Goal: Task Accomplishment & Management: Complete application form

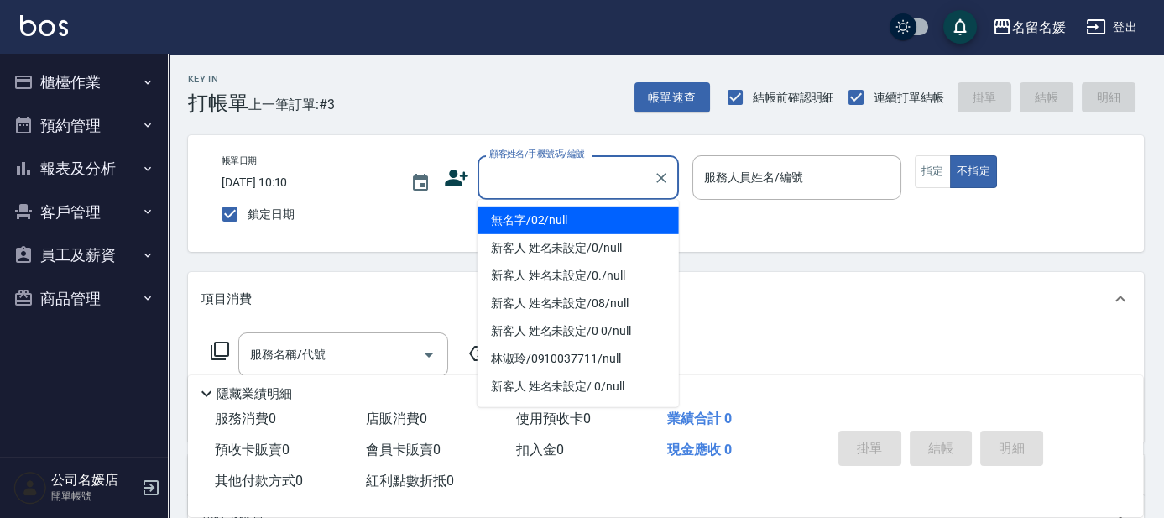
click at [564, 178] on input "顧客姓名/手機號碼/編號" at bounding box center [565, 177] width 161 height 29
drag, startPoint x: 583, startPoint y: 216, endPoint x: 749, endPoint y: 175, distance: 171.2
click at [584, 216] on li "無名字/02/null" at bounding box center [577, 220] width 201 height 28
type input "無名字/02/null"
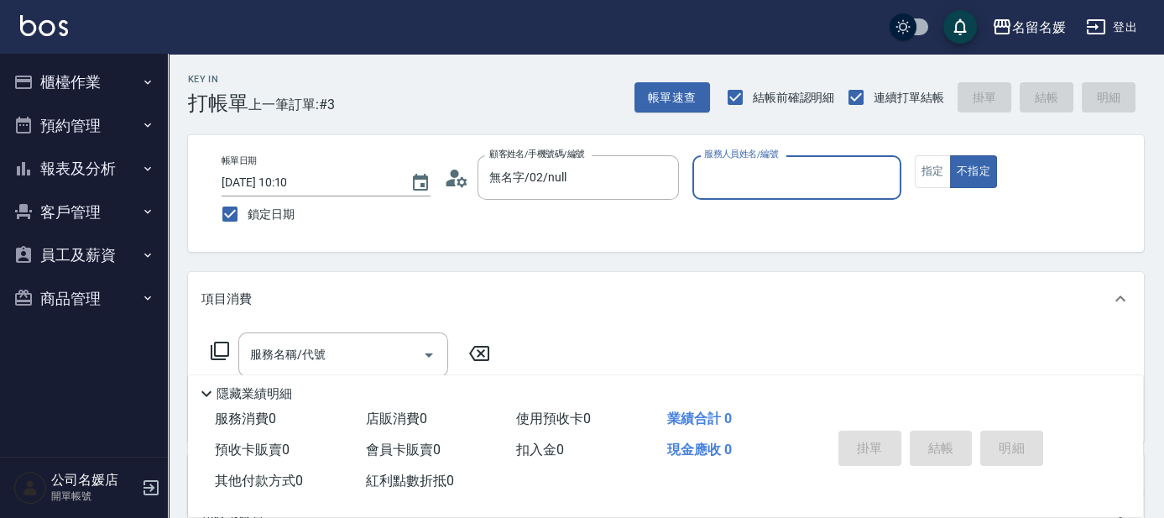
click at [754, 175] on input "服務人員姓名/編號" at bounding box center [797, 177] width 194 height 29
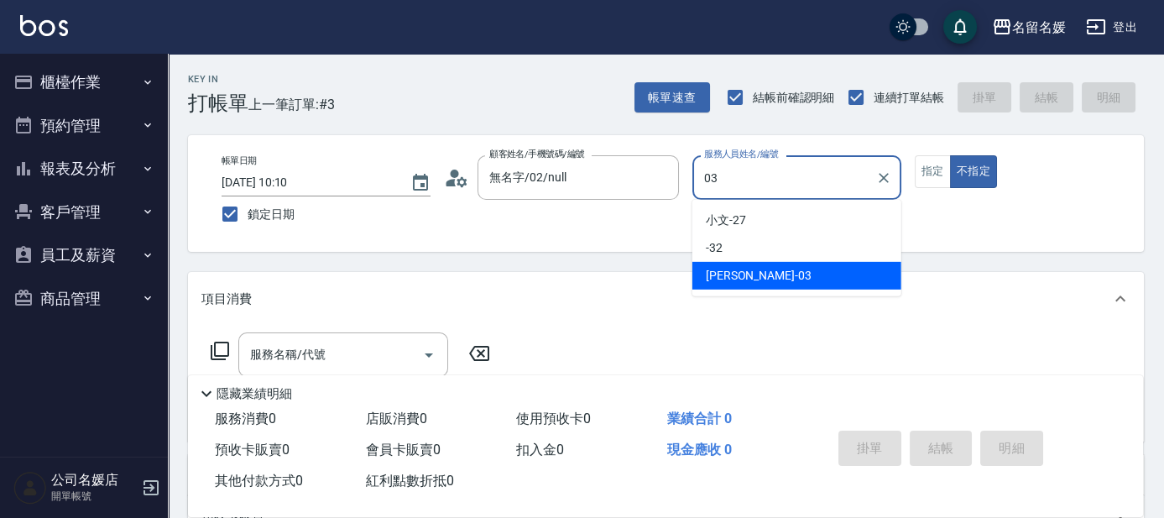
type input "03"
type button "false"
type input "[PERSON_NAME]-03"
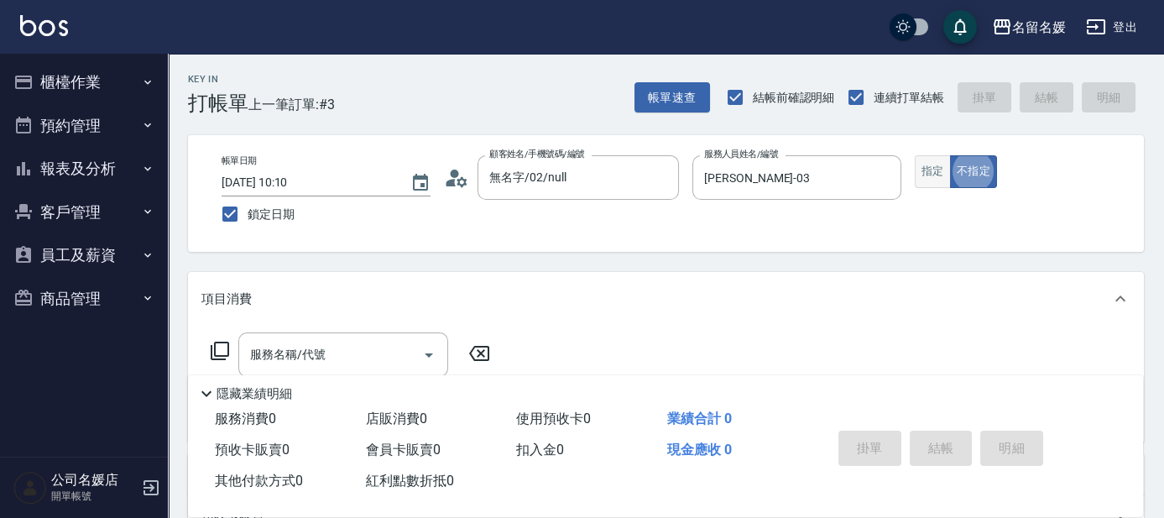
click at [937, 173] on button "指定" at bounding box center [933, 171] width 36 height 33
click at [375, 362] on input "服務名稱/代號" at bounding box center [331, 354] width 170 height 29
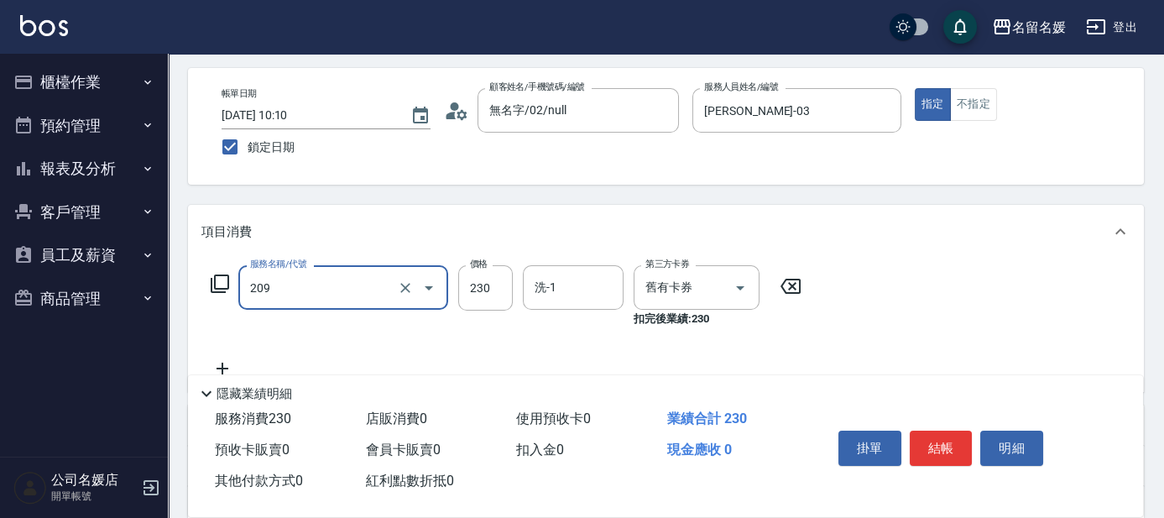
scroll to position [76, 0]
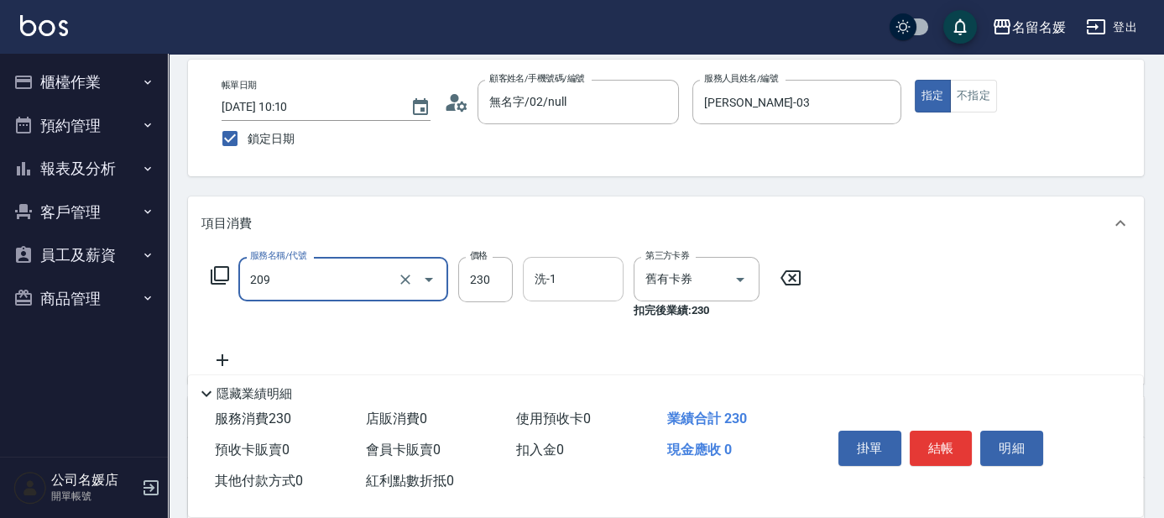
click at [589, 287] on input "洗-1" at bounding box center [573, 278] width 86 height 29
type input "洗髮券-(卡)230(209)"
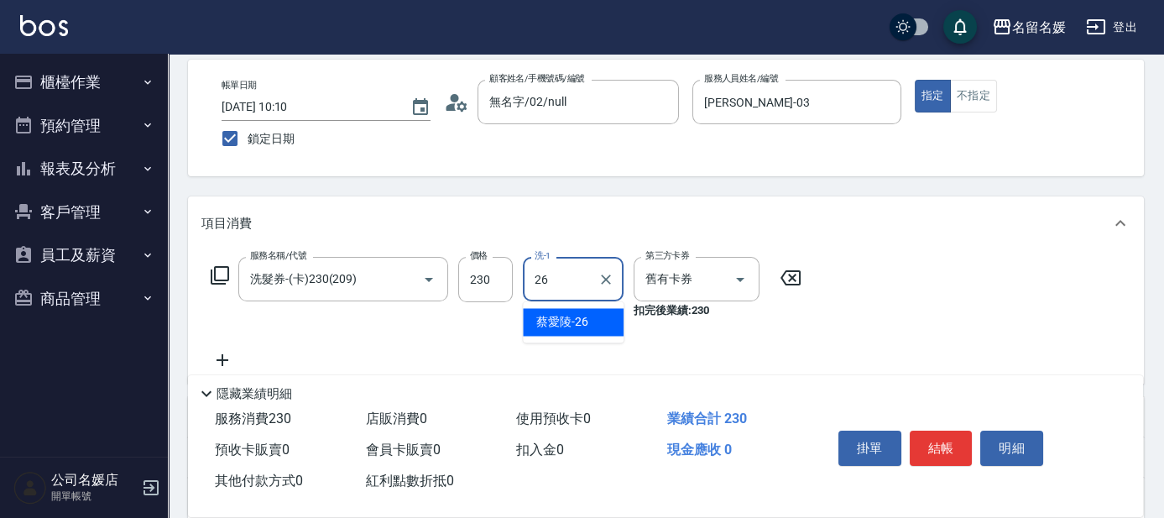
type input "蔡愛陵-26"
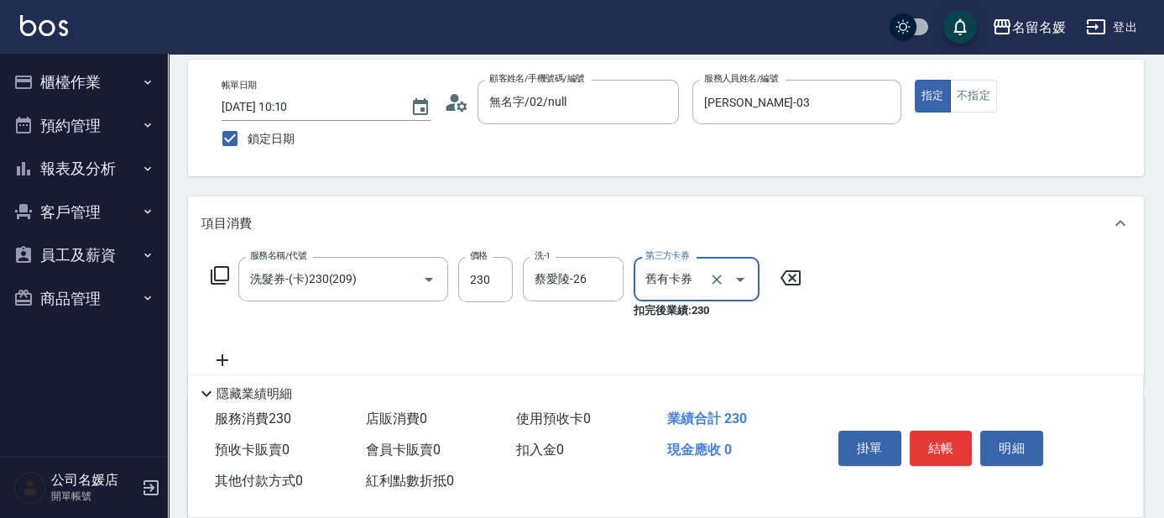
click at [219, 266] on icon at bounding box center [220, 275] width 18 height 18
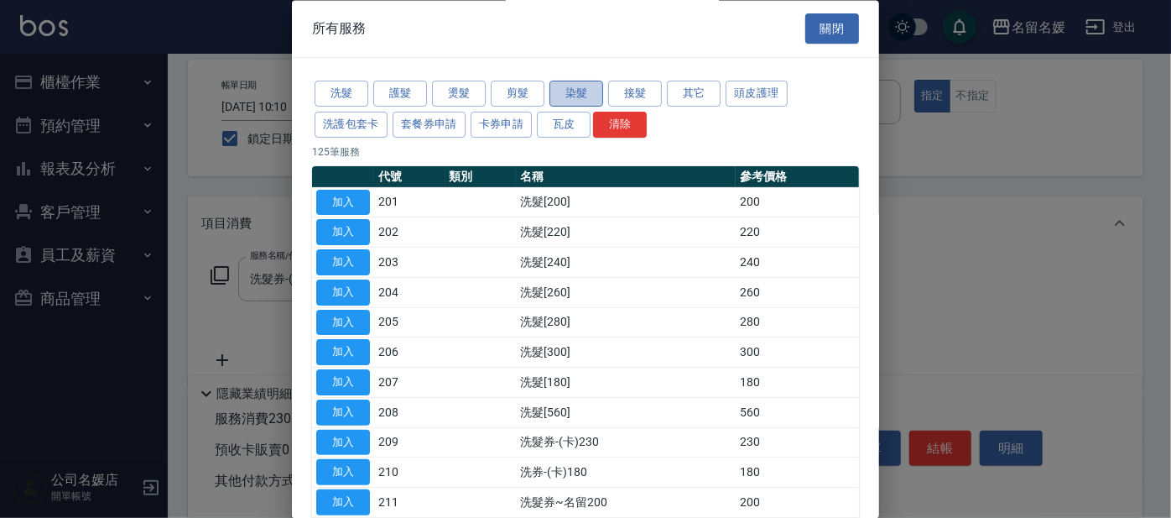
click at [571, 90] on button "染髮" at bounding box center [577, 94] width 54 height 26
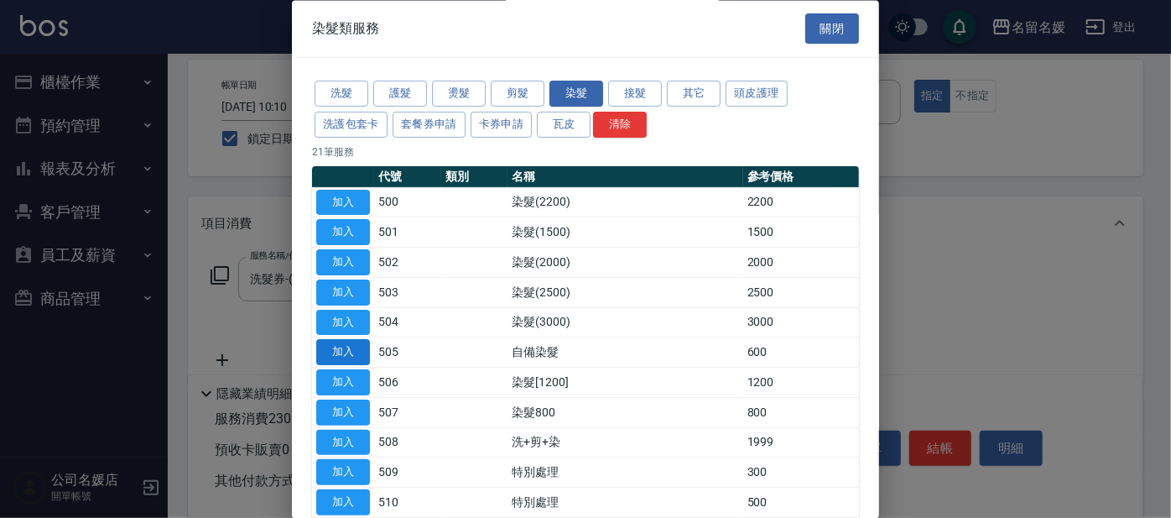
click at [342, 342] on button "加入" at bounding box center [343, 353] width 54 height 26
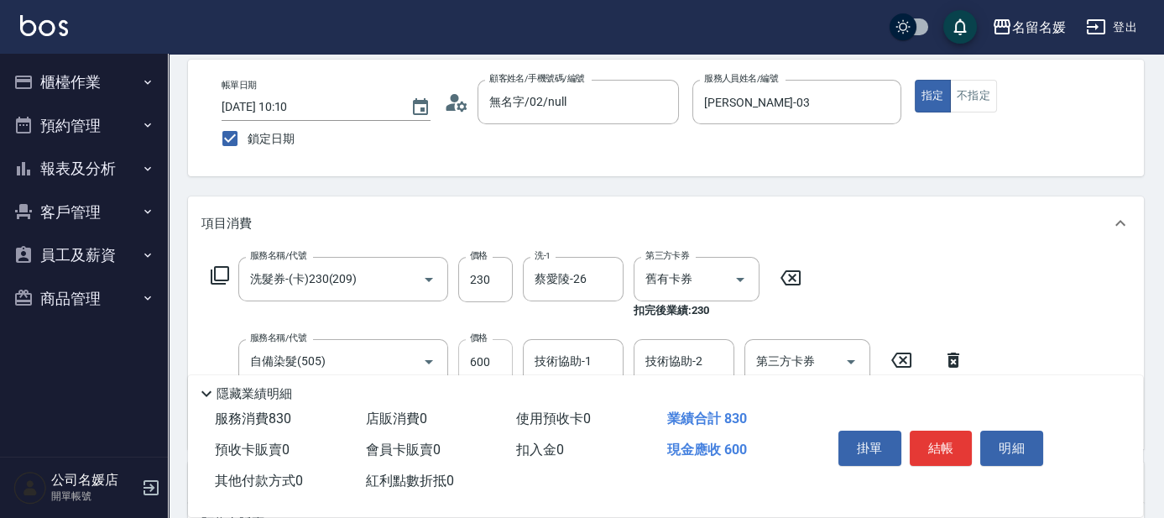
click at [500, 352] on input "600" at bounding box center [485, 361] width 55 height 45
type input "800"
click at [583, 358] on div "技術協助-1 技術協助-1" at bounding box center [573, 361] width 101 height 44
type input "蔡愛陵-26"
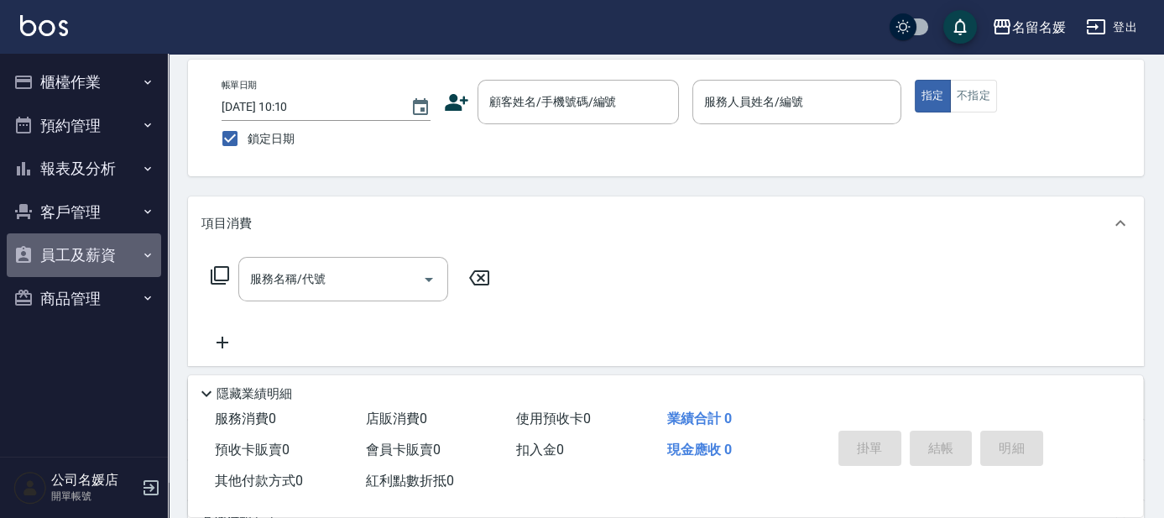
drag, startPoint x: 70, startPoint y: 245, endPoint x: 0, endPoint y: 267, distance: 73.8
click at [8, 280] on ul "櫃檯作業 打帳單 帳單列表 掛單列表 現金收支登錄 材料自購登錄 每日結帳 排班表 現場電腦打卡 預約管理 預約管理 單日預約紀錄 單週預約紀錄 報表及分析 …" at bounding box center [84, 190] width 154 height 273
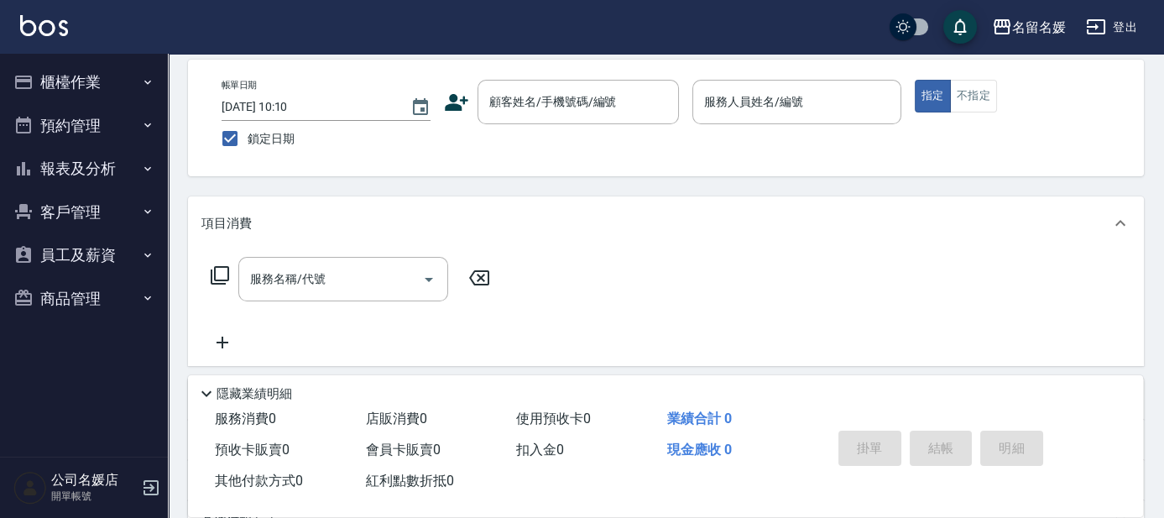
drag, startPoint x: 3, startPoint y: 263, endPoint x: 42, endPoint y: 253, distance: 40.5
click at [18, 258] on nav "櫃檯作業 打帳單 帳單列表 掛單列表 現金收支登錄 材料自購登錄 每日結帳 排班表 現場電腦打卡 預約管理 預約管理 單日預約紀錄 單週預約紀錄 報表及分析 …" at bounding box center [84, 255] width 168 height 403
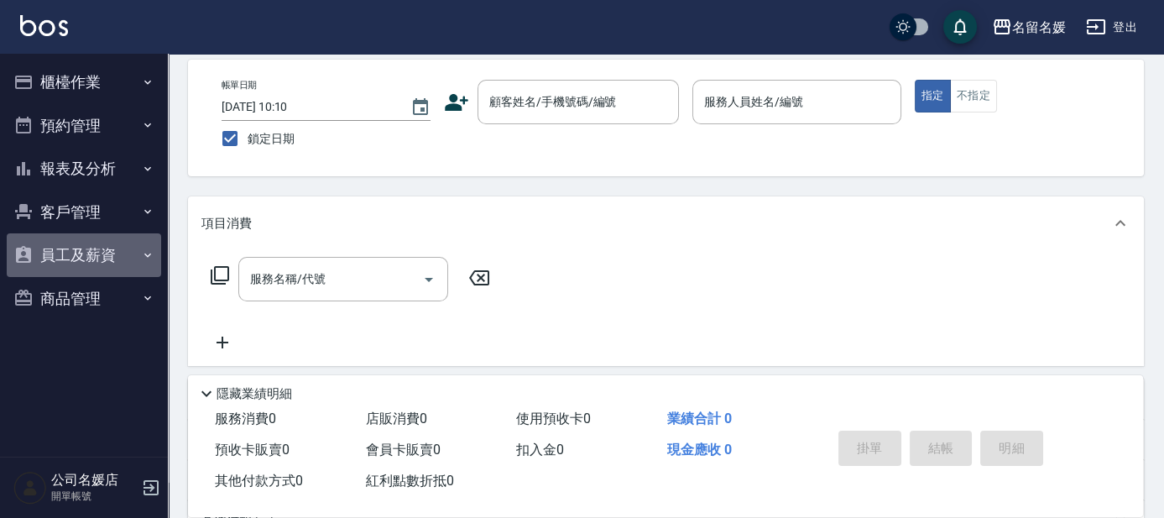
click at [46, 253] on button "員工及薪資" at bounding box center [84, 255] width 154 height 44
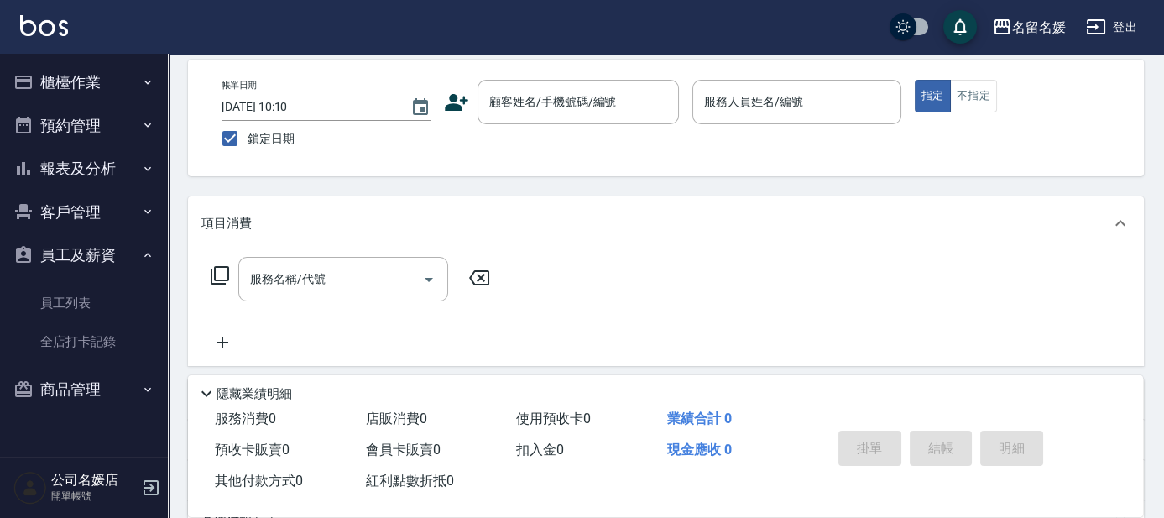
click at [137, 170] on button "報表及分析" at bounding box center [84, 169] width 154 height 44
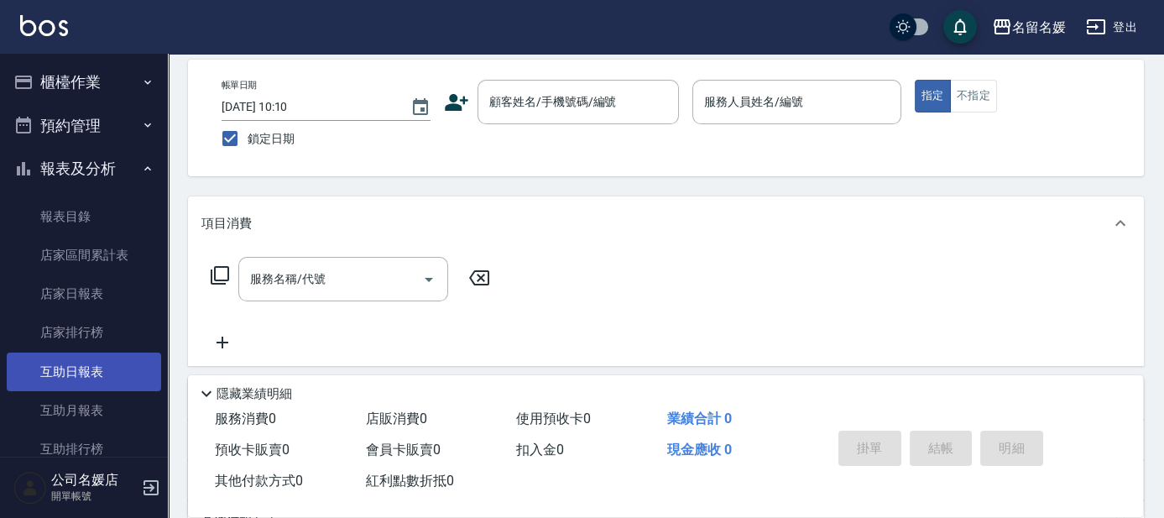
click at [98, 373] on link "互助日報表" at bounding box center [84, 371] width 154 height 39
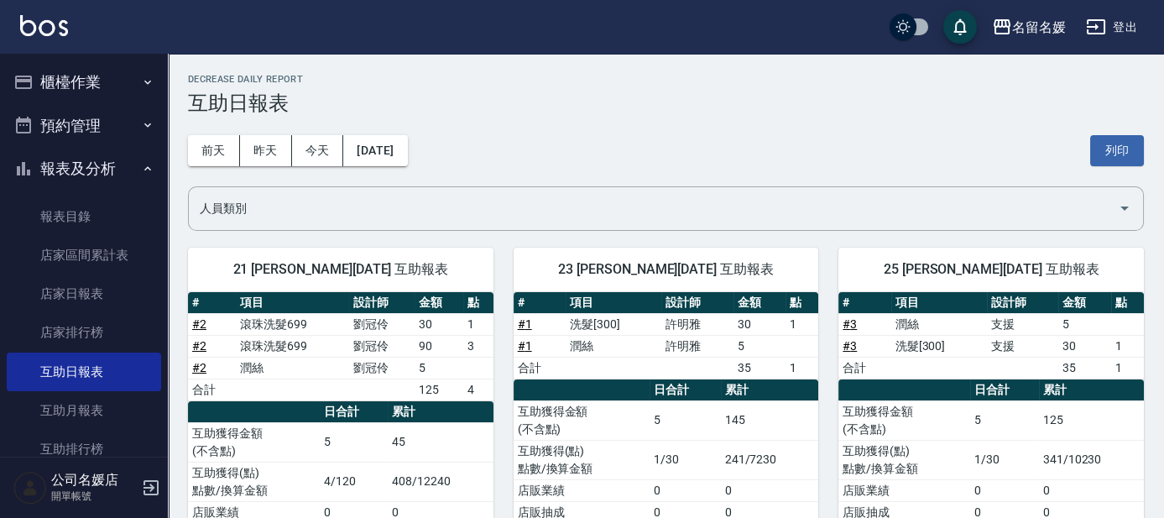
click at [114, 65] on button "櫃檯作業" at bounding box center [84, 82] width 154 height 44
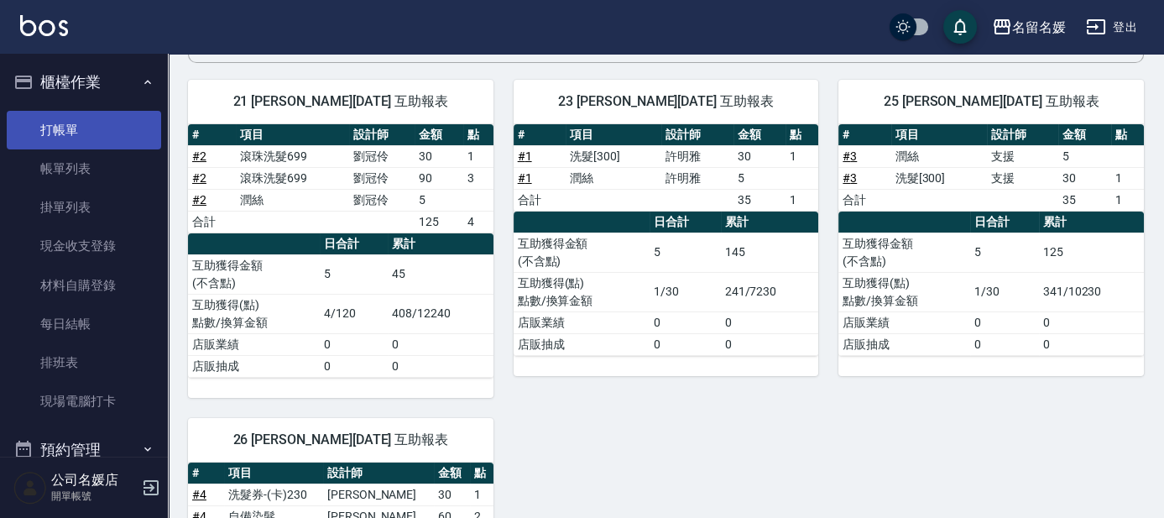
scroll to position [152, 0]
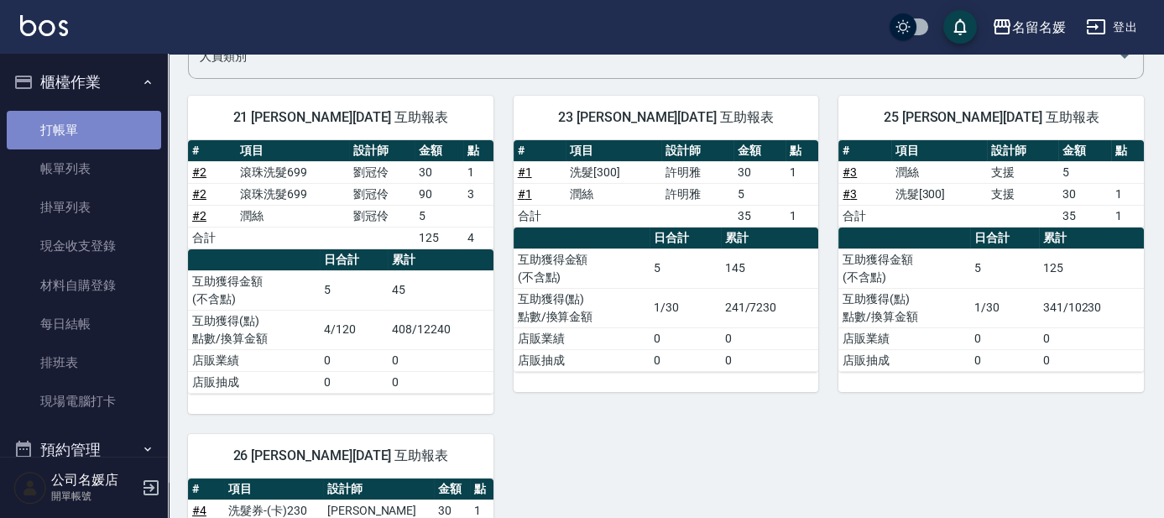
click at [106, 122] on link "打帳單" at bounding box center [84, 130] width 154 height 39
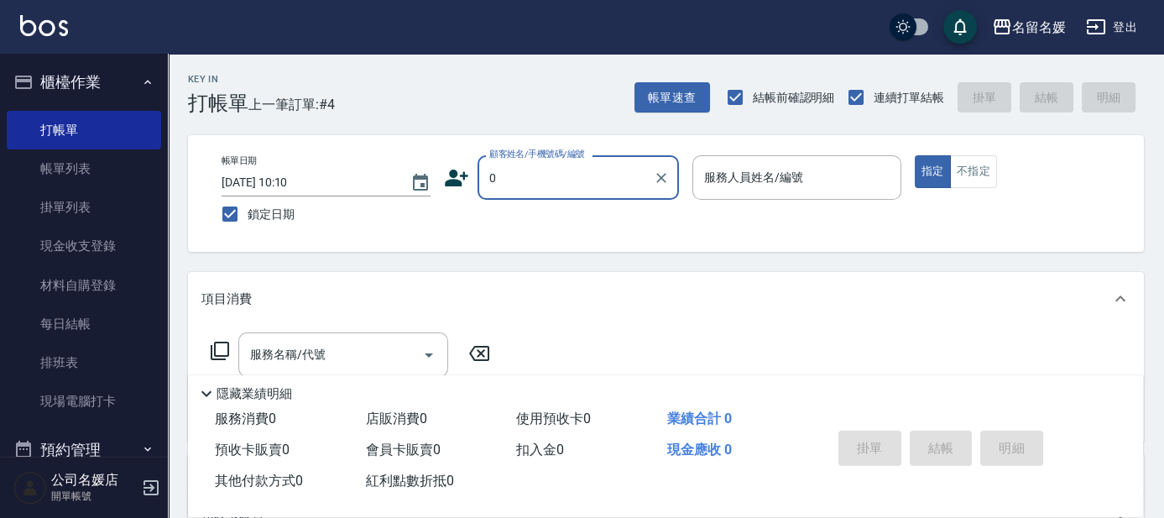
type input "無名字/02/null"
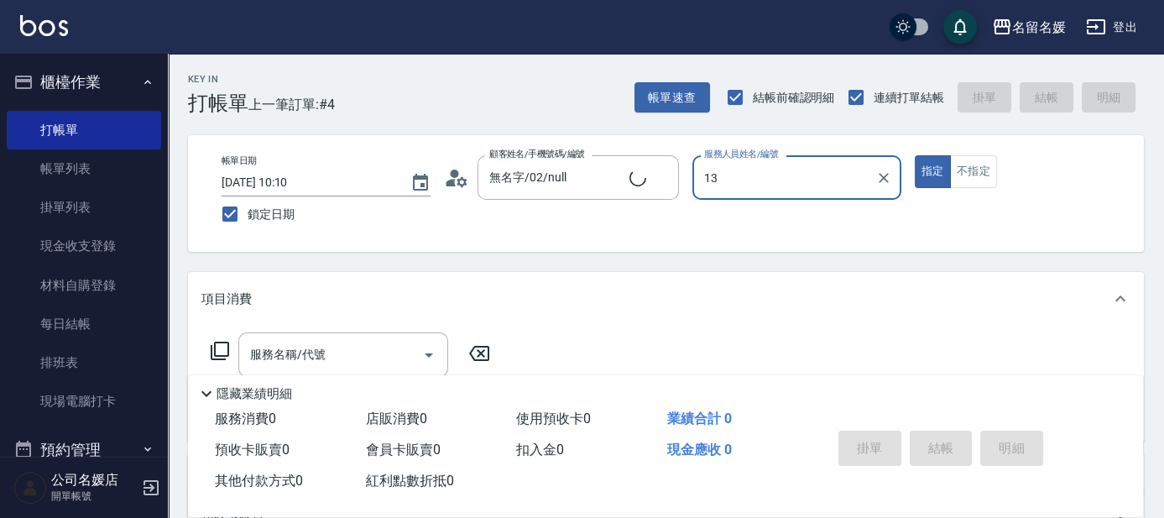
type input "13."
type input "新客人 姓名未設定/0/null"
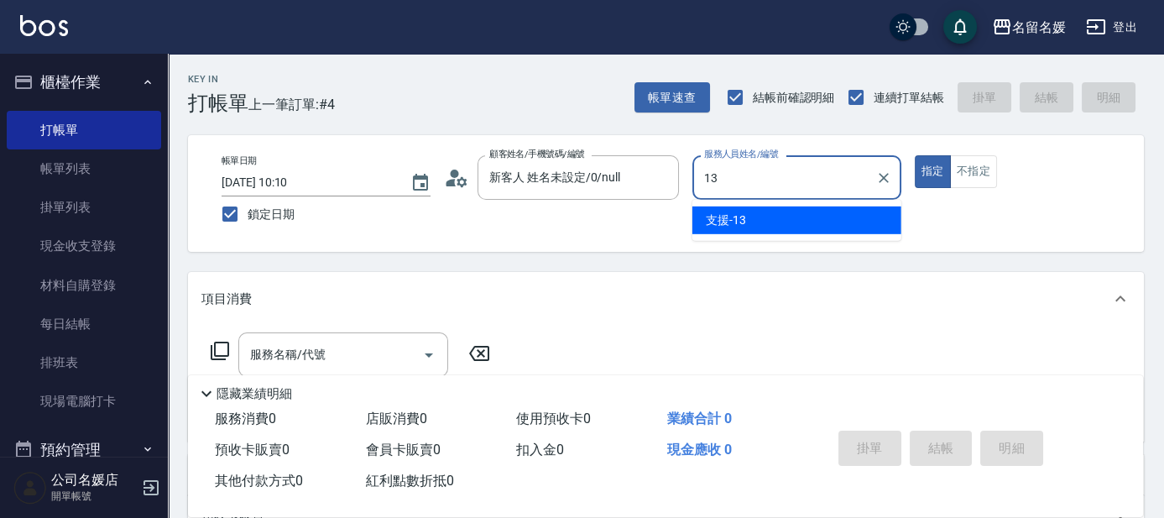
type input "1"
type input "02"
type button "true"
type input "劉冠伶-02"
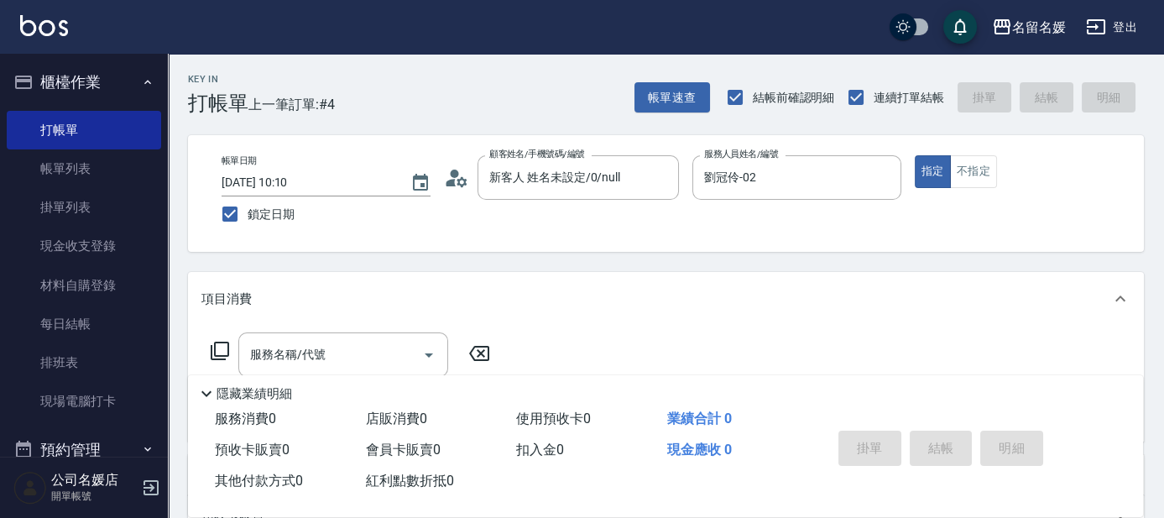
click at [216, 359] on icon at bounding box center [220, 351] width 18 height 18
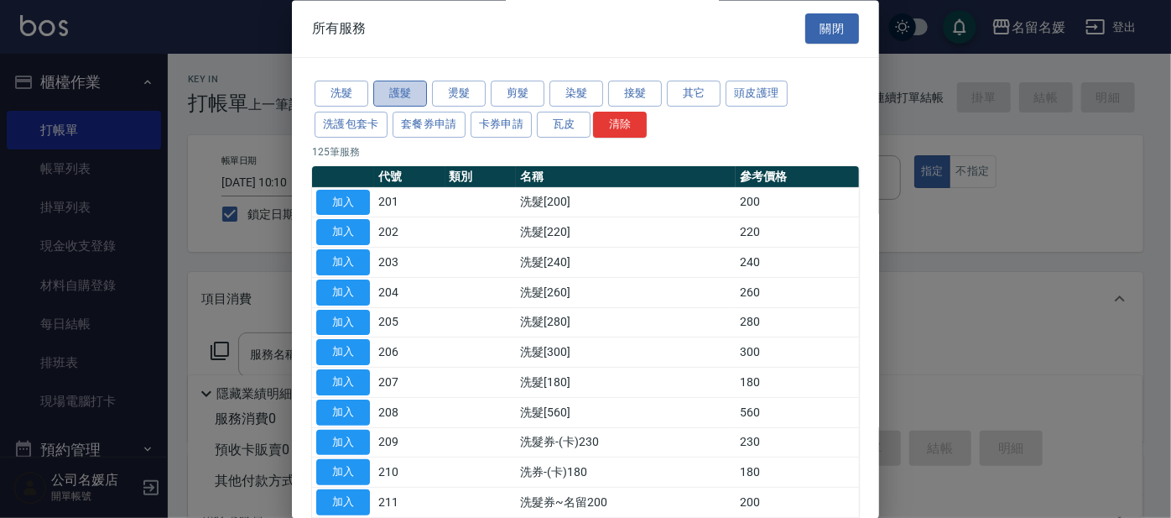
click at [403, 94] on button "護髮" at bounding box center [400, 94] width 54 height 26
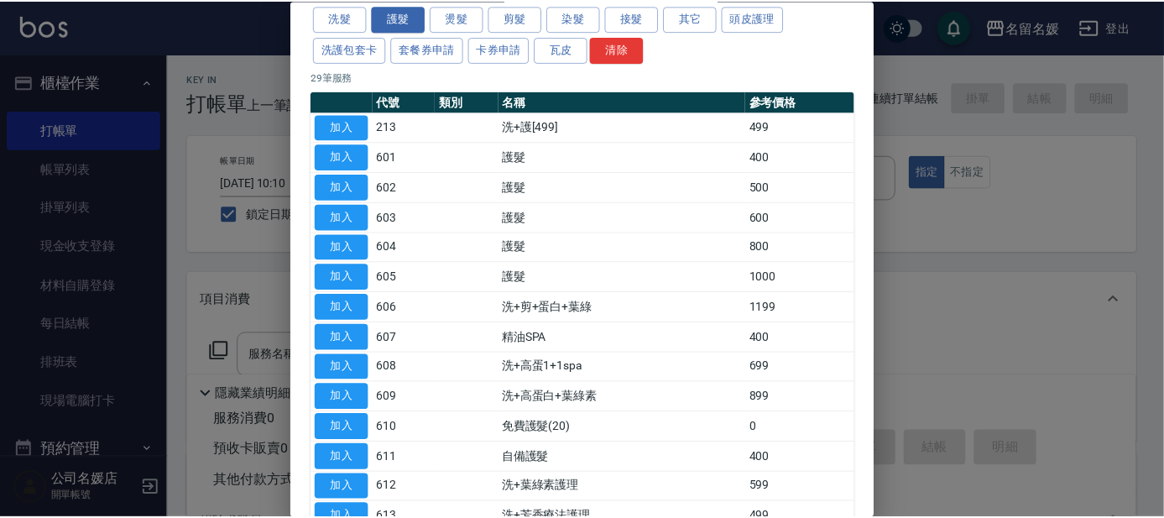
scroll to position [152, 0]
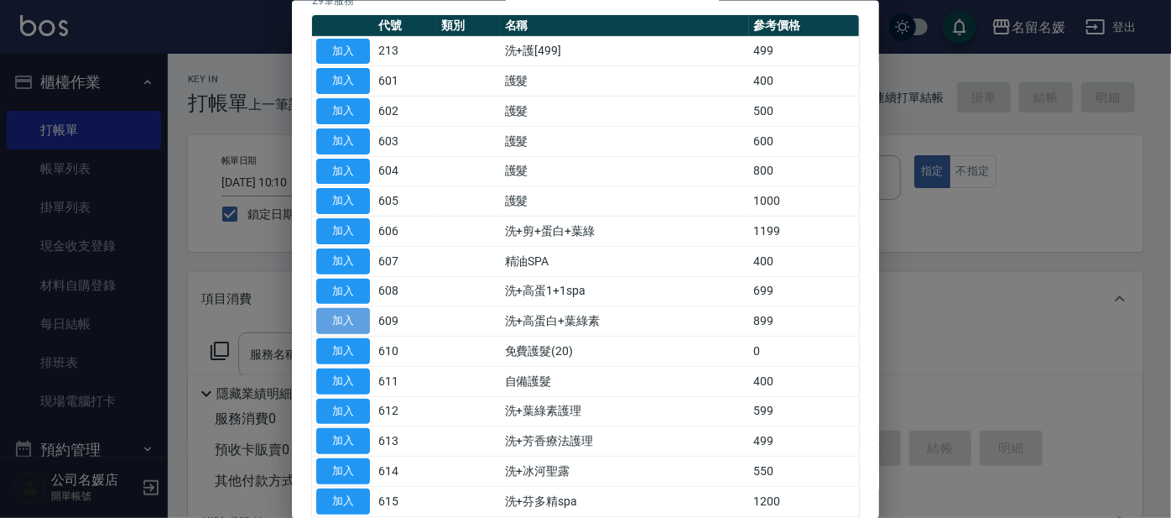
click at [332, 322] on button "加入" at bounding box center [343, 321] width 54 height 26
type input "洗+高蛋白+葉綠素(609)"
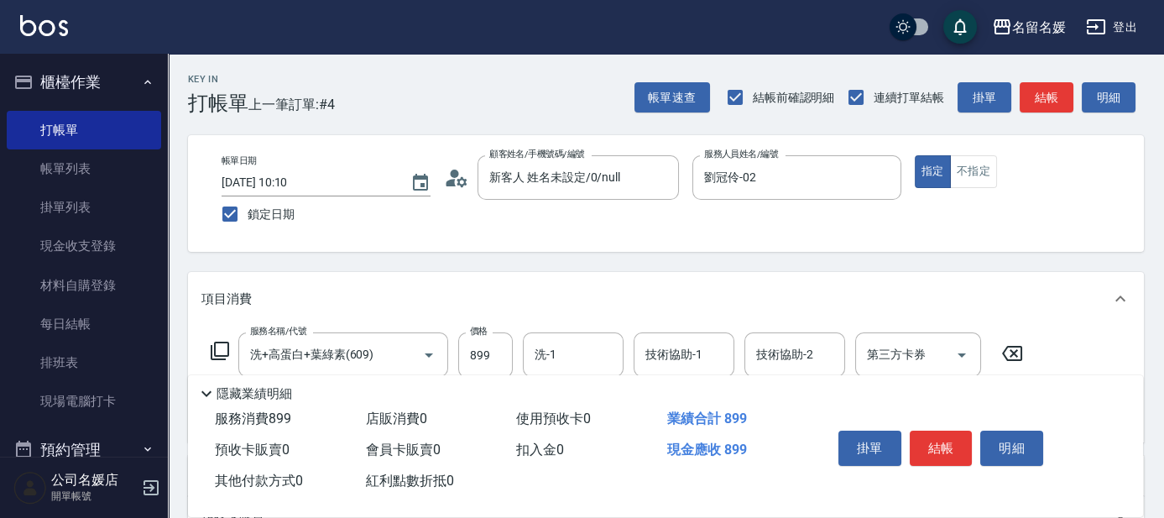
scroll to position [76, 0]
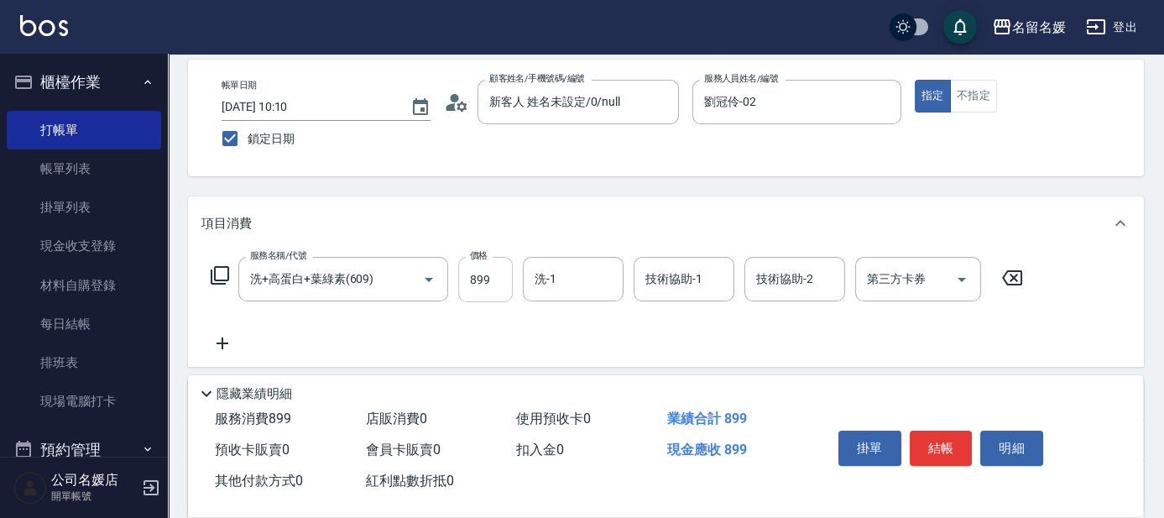
click at [509, 284] on input "899" at bounding box center [485, 279] width 55 height 45
type input "999"
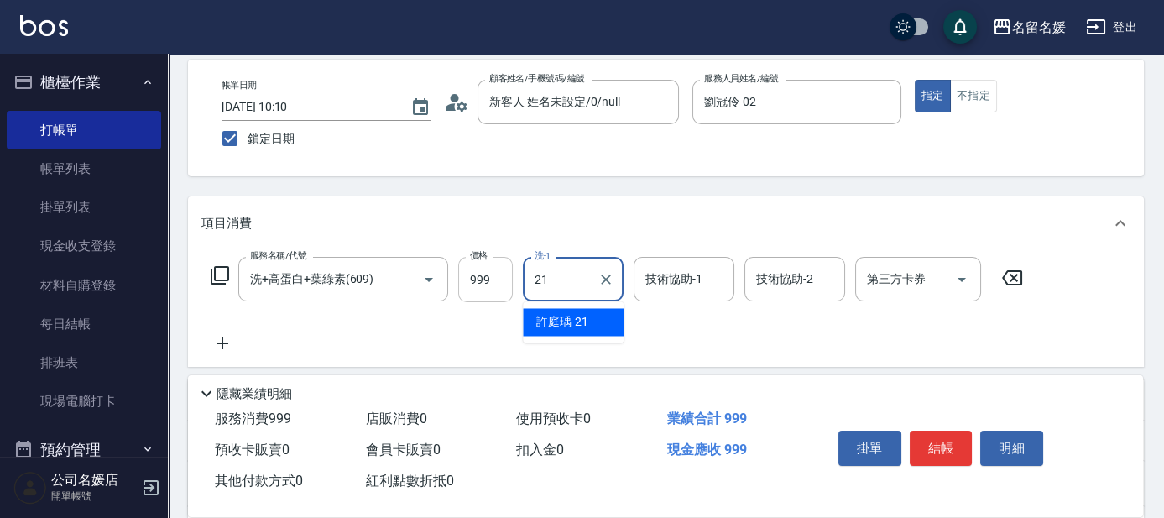
type input "許庭瑀-21"
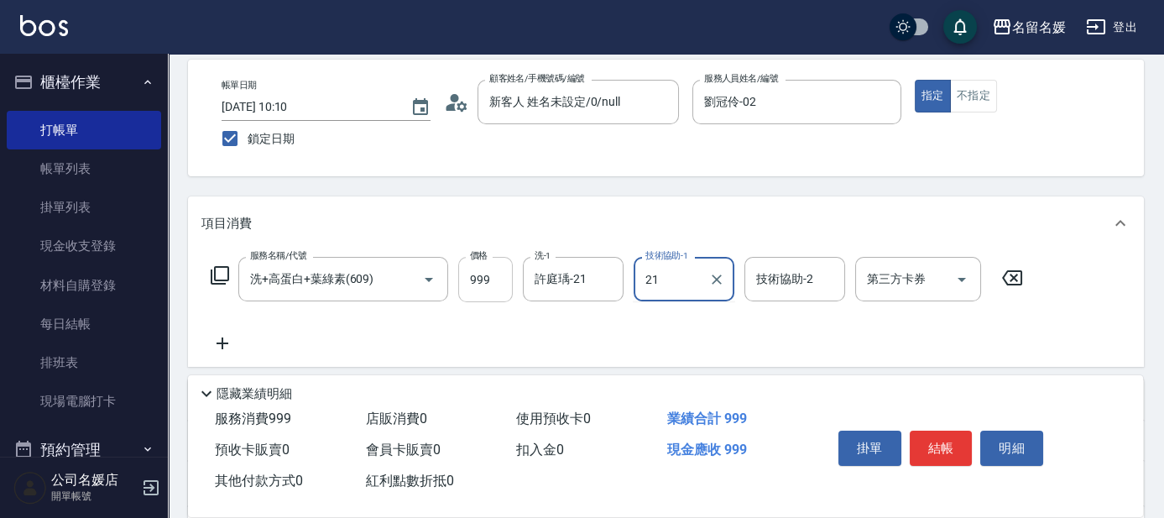
type input "許庭瑀-21"
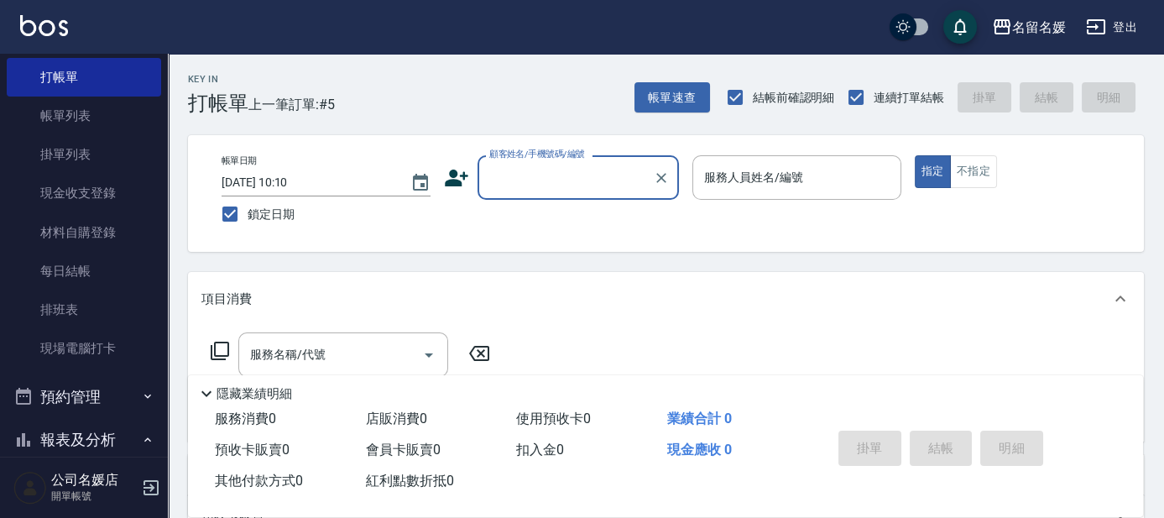
scroll to position [0, 0]
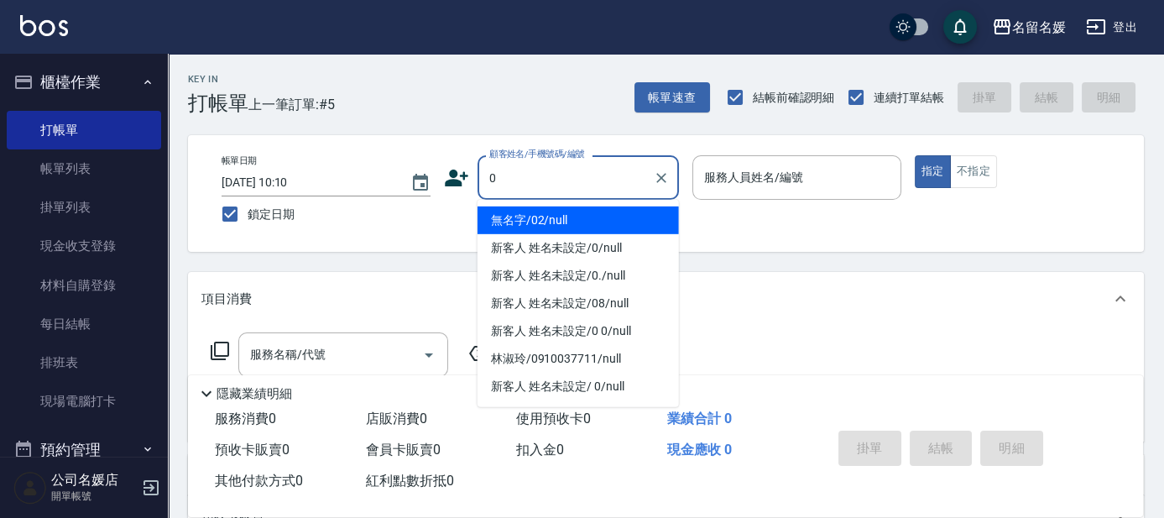
type input "0"
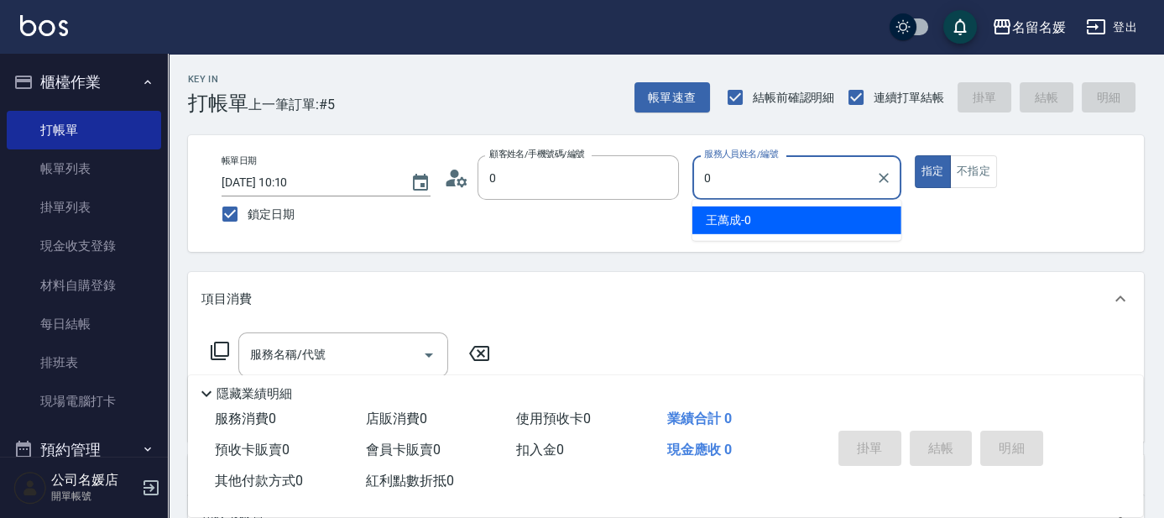
type input "無名字/02/null"
type input "劉冠伶-02"
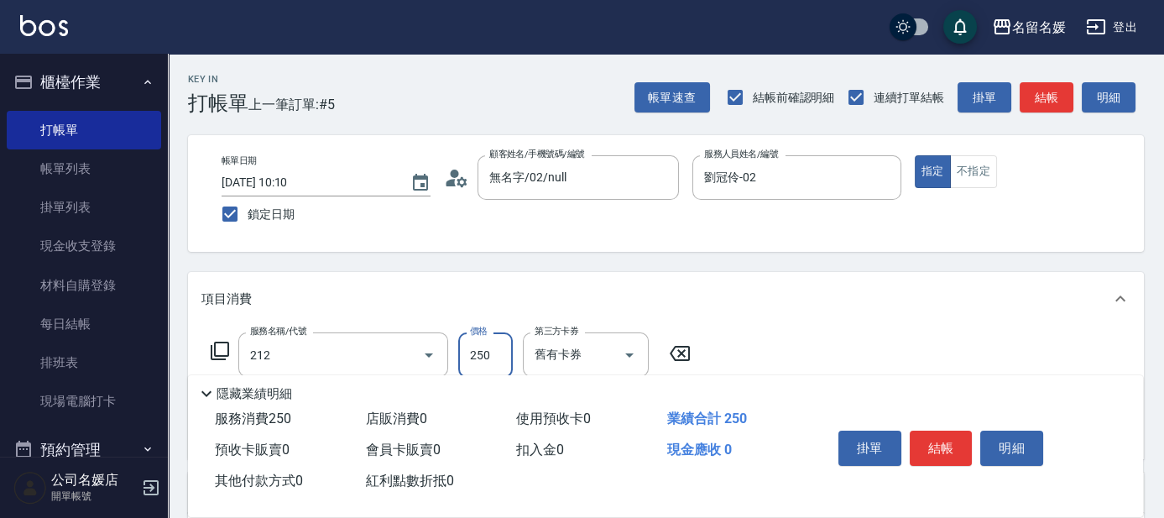
type input "洗髮券-(卡)250(212)"
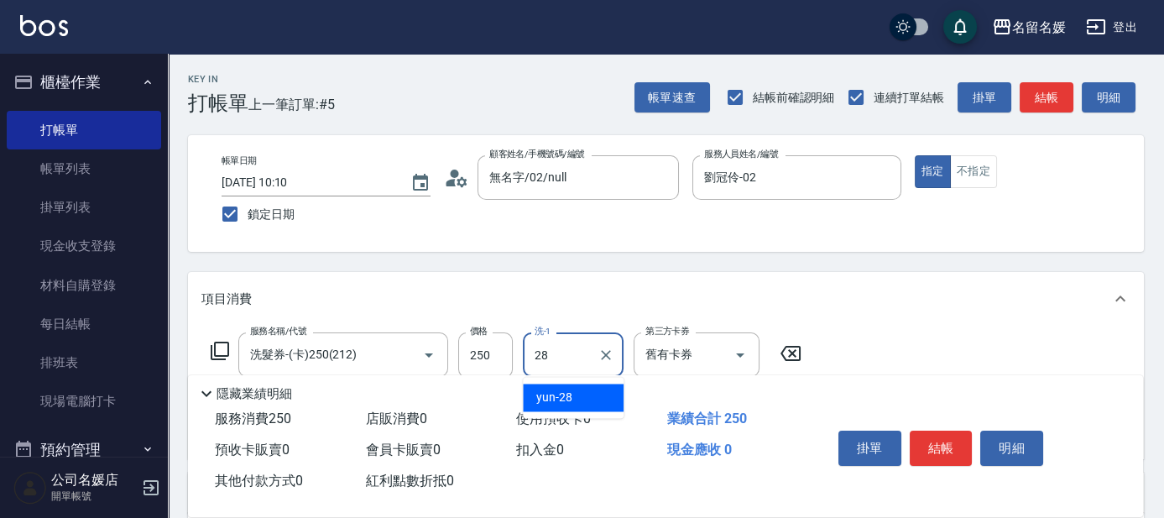
type input "yun-28"
